Goal: Transaction & Acquisition: Purchase product/service

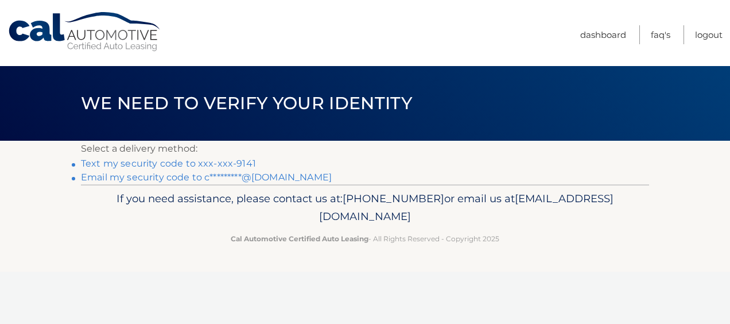
click at [219, 163] on link "Text my security code to xxx-xxx-9141" at bounding box center [168, 163] width 175 height 11
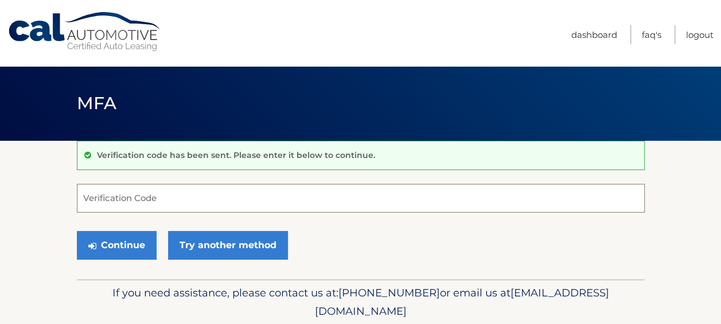
click at [190, 187] on input "Verification Code" at bounding box center [361, 198] width 568 height 29
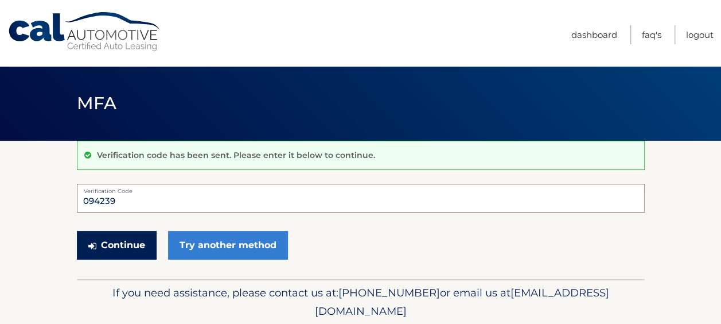
type input "094239"
click at [120, 243] on button "Continue" at bounding box center [117, 245] width 80 height 29
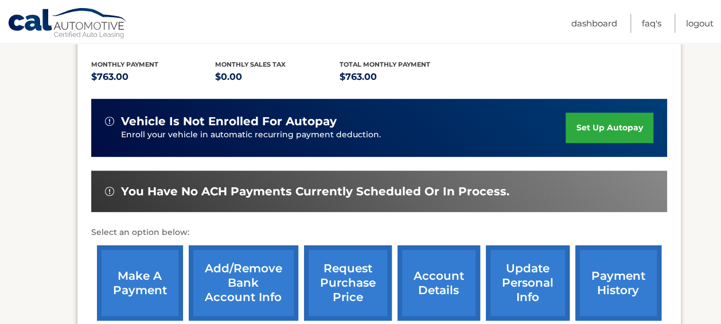
scroll to position [242, 0]
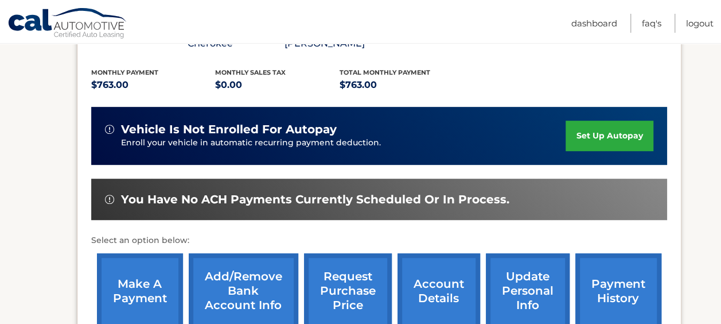
click at [155, 287] on link "make a payment" at bounding box center [140, 290] width 86 height 75
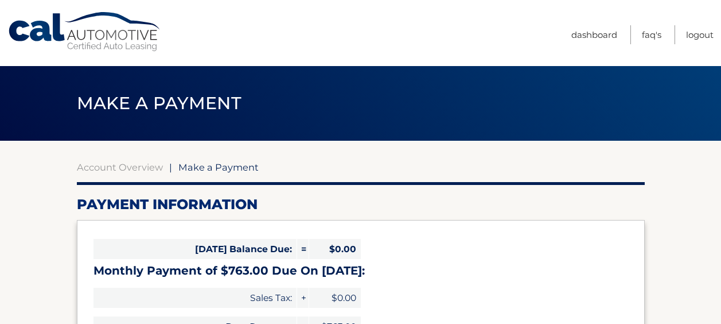
select select "NmY3OTQ5ODQtNDM3YS00MWFlLWFkZGUtNGU0NTk0YjNlMzNm"
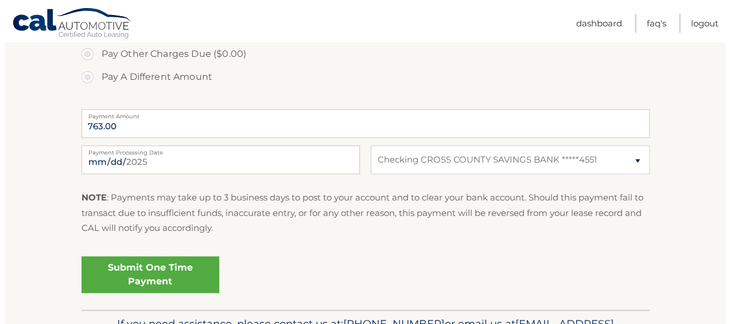
scroll to position [496, 0]
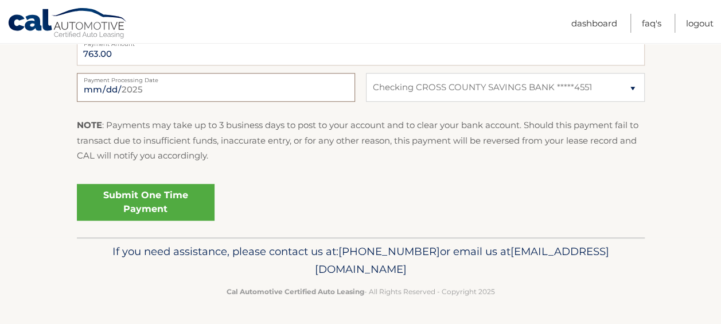
click at [164, 93] on input "2025-08-13" at bounding box center [216, 87] width 278 height 29
type input "2025-08-20"
click at [185, 210] on link "Submit One Time Payment" at bounding box center [146, 202] width 138 height 37
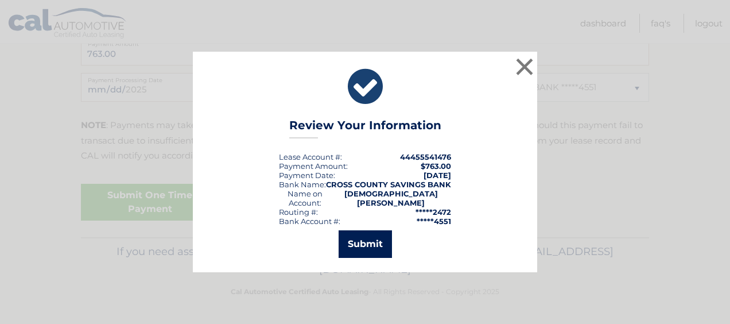
click at [367, 248] on button "Submit" at bounding box center [365, 244] width 53 height 28
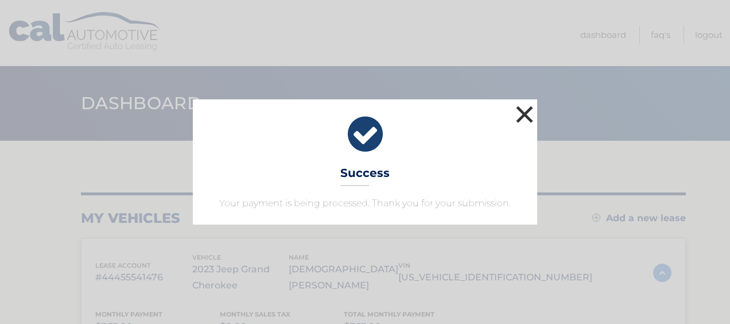
click at [522, 114] on button "×" at bounding box center [524, 114] width 23 height 23
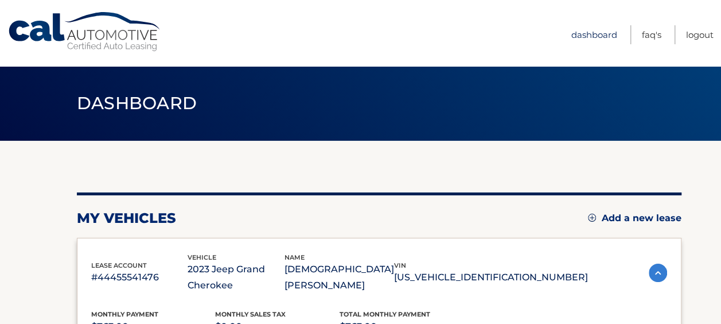
click at [590, 33] on link "Dashboard" at bounding box center [594, 34] width 46 height 19
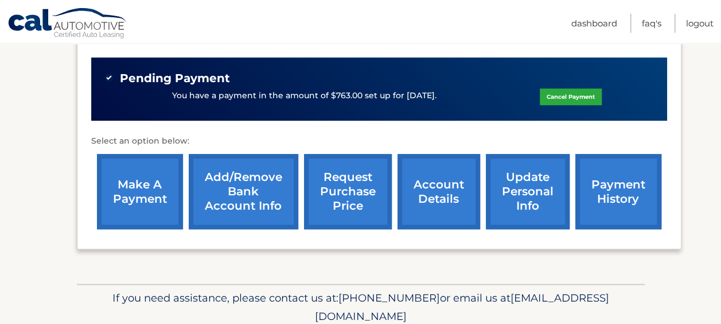
scroll to position [356, 0]
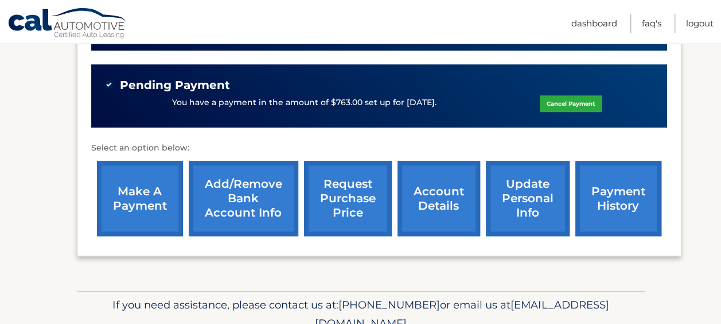
click at [470, 204] on link "account details" at bounding box center [439, 198] width 83 height 75
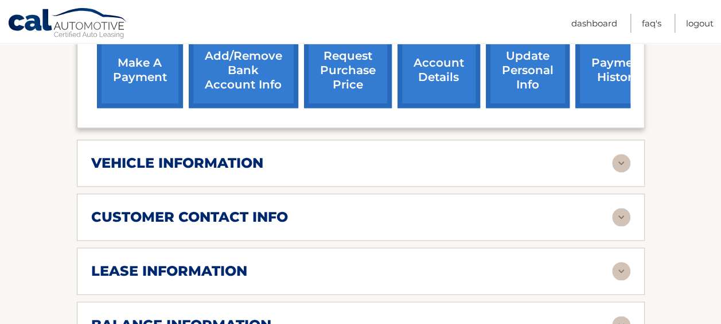
scroll to position [492, 0]
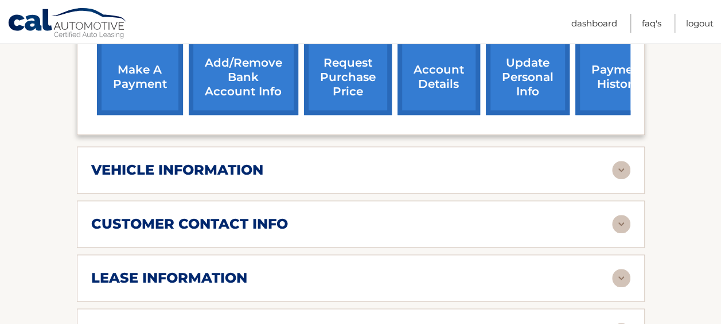
click at [617, 275] on img at bounding box center [621, 278] width 18 height 18
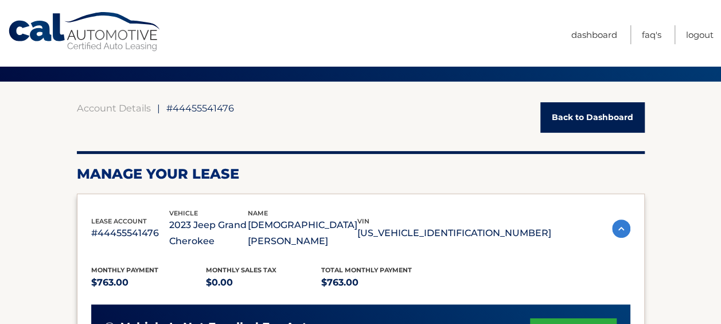
scroll to position [42, 0]
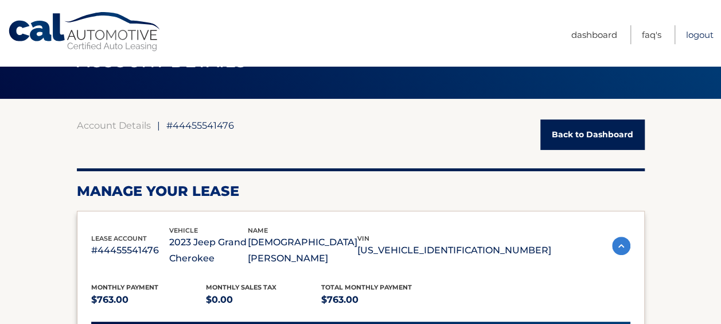
click at [697, 34] on link "Logout" at bounding box center [700, 34] width 28 height 19
